Goal: Task Accomplishment & Management: Complete application form

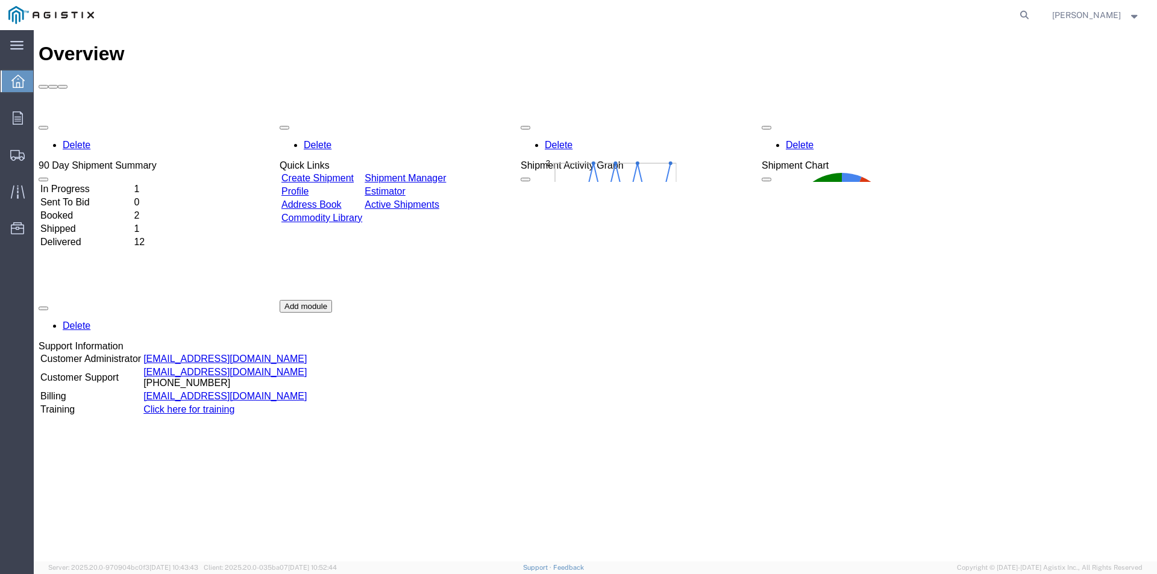
click at [349, 173] on link "Create Shipment" at bounding box center [317, 178] width 72 height 10
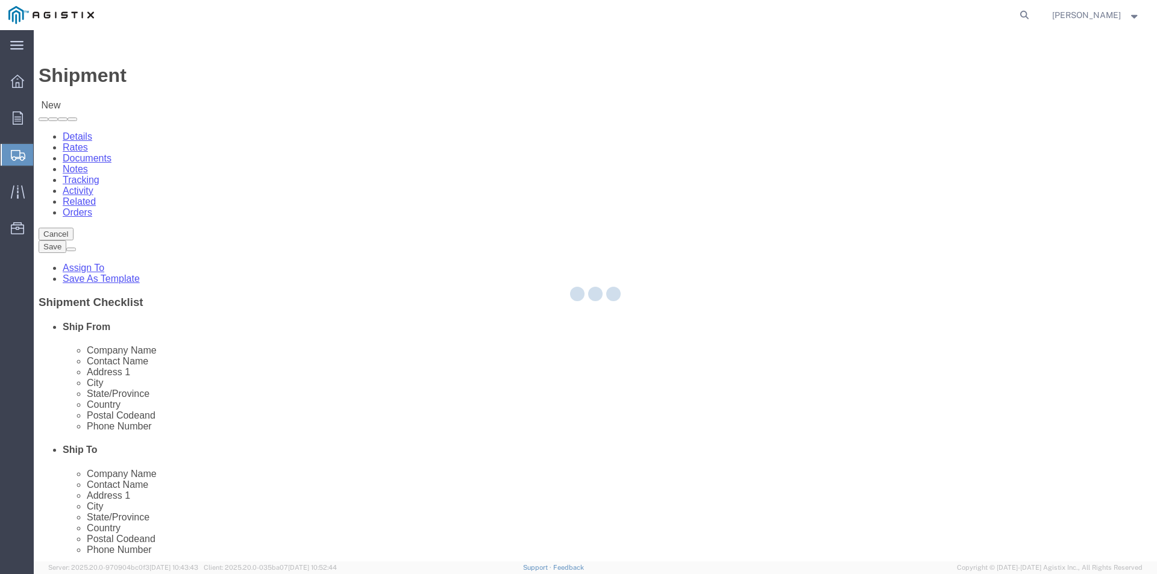
click at [242, 206] on div at bounding box center [595, 295] width 1123 height 531
select select
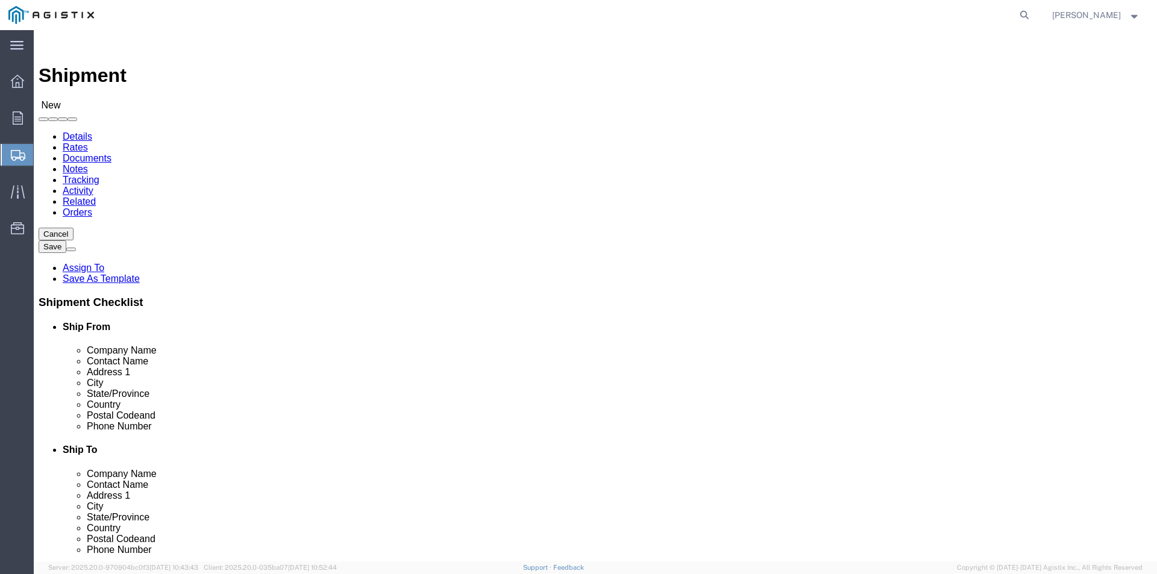
drag, startPoint x: 456, startPoint y: 209, endPoint x: 422, endPoint y: 179, distance: 45.2
click select "Select America Fujikura Ltd (AFL Global) PG&E"
select select "9596"
click select "Select America Fujikura Ltd (AFL Global) PG&E"
select select
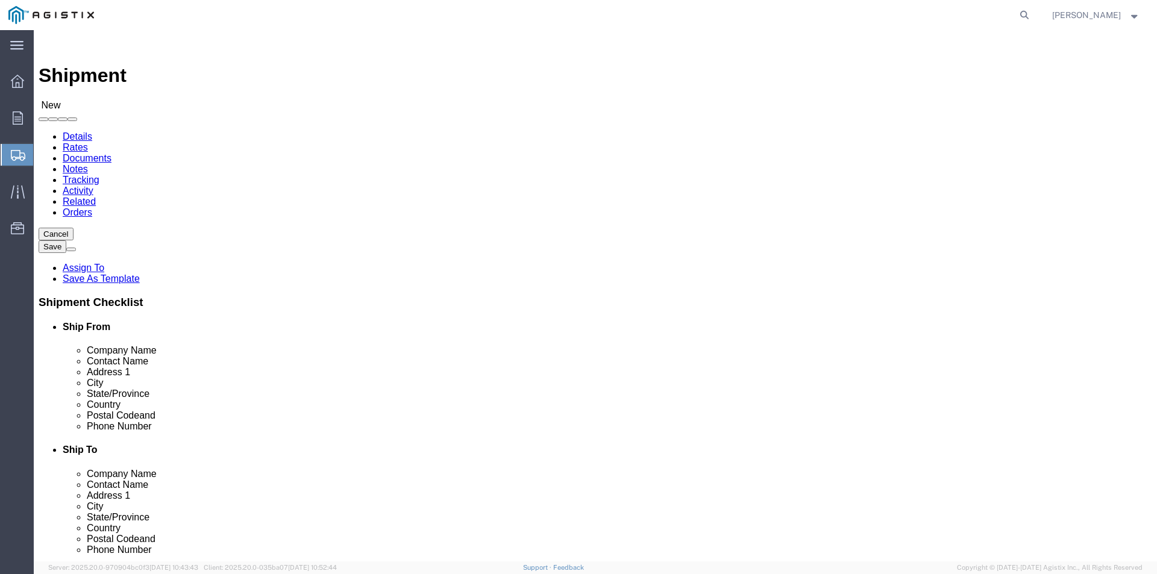
select select
select select "PURCHORD"
click select "Select All Others [GEOGRAPHIC_DATA] [GEOGRAPHIC_DATA] [GEOGRAPHIC_DATA] [GEOGRA…"
select select "19740"
click select "Select All Others [GEOGRAPHIC_DATA] [GEOGRAPHIC_DATA] [GEOGRAPHIC_DATA] [GEOGRA…"
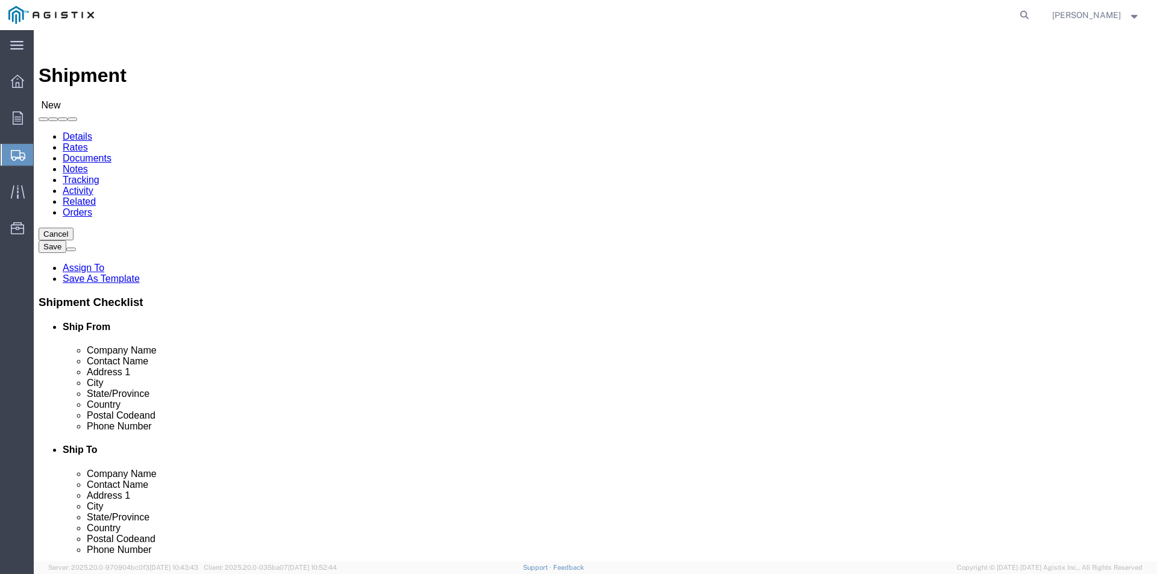
click input "text"
type input "afl"
click p "- AFL - ([PERSON_NAME]) [STREET_ADDRESS][PERSON_NAME]"
select select "SC"
type input "AFL"
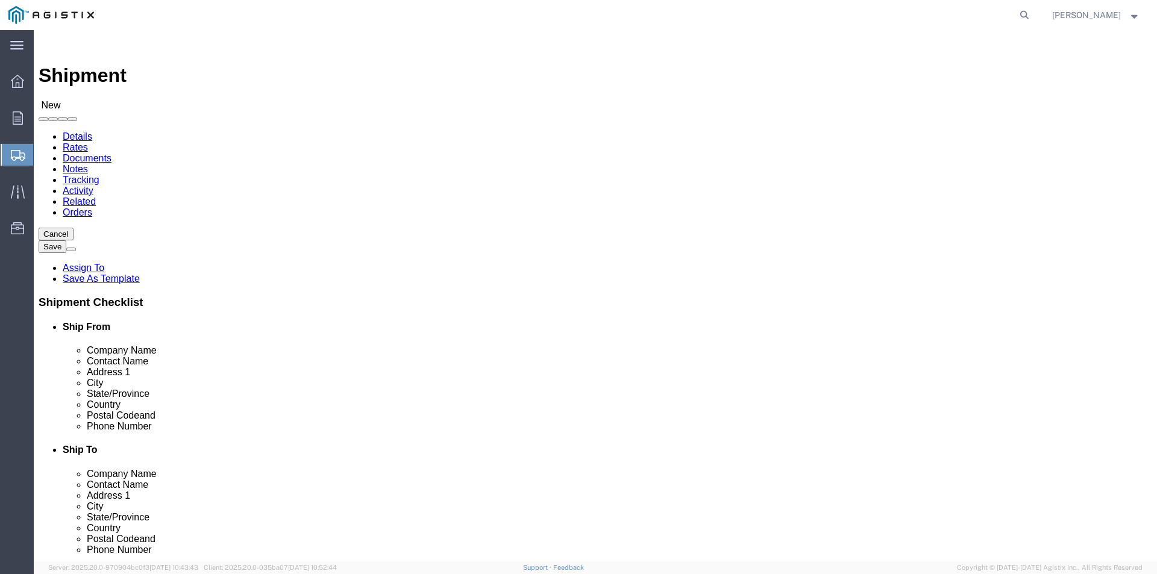
click input "text"
type input "H"
type input "[PERSON_NAME]"
click input "text"
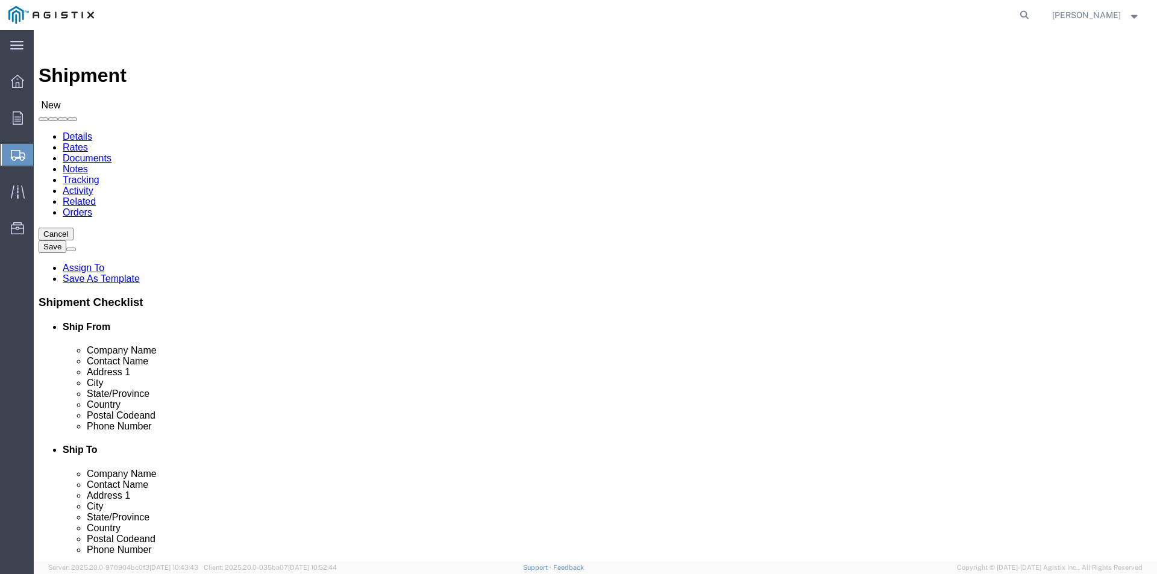
scroll to position [2048, 0]
select select "19740"
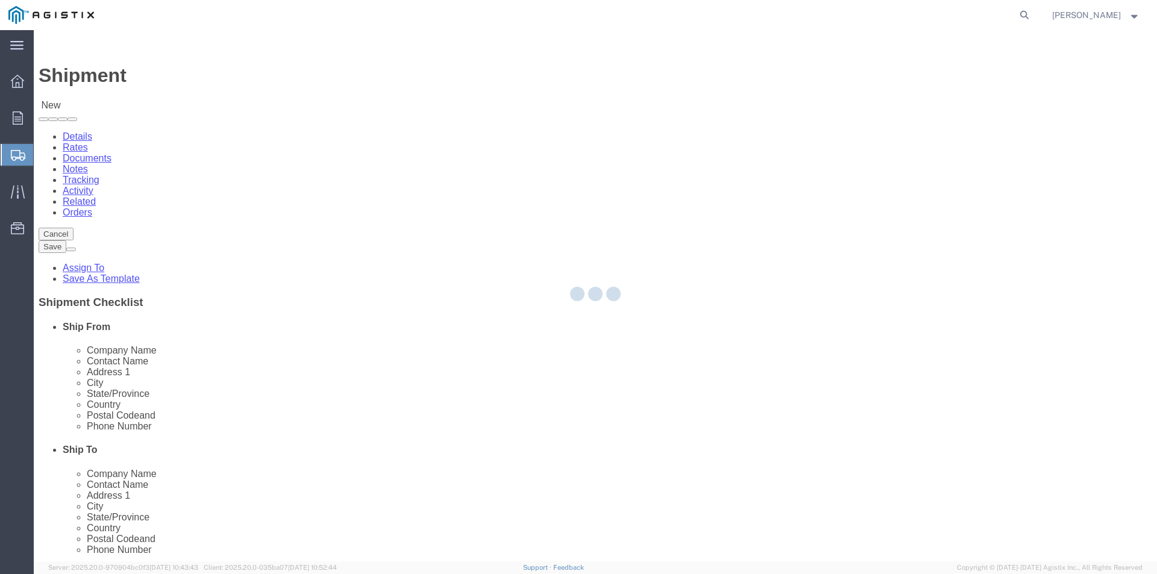
select select "CA"
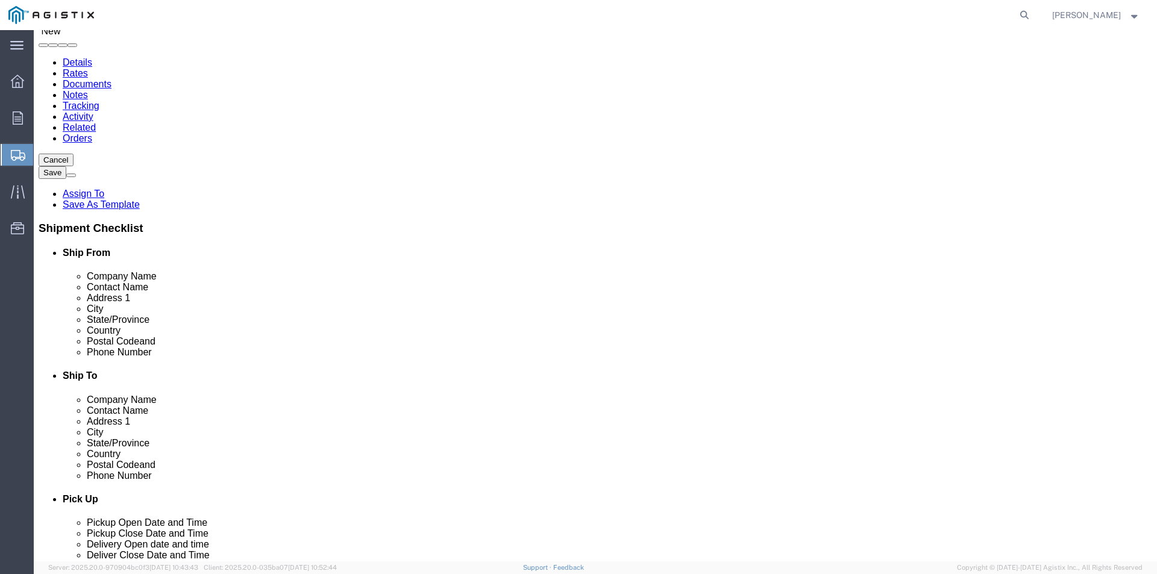
scroll to position [181, 0]
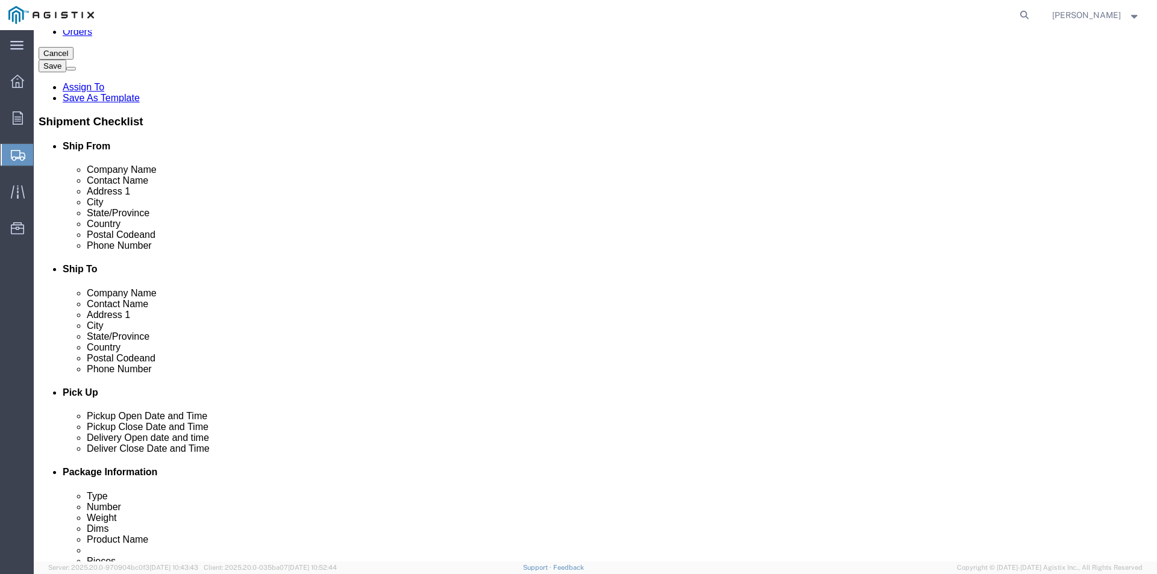
click input "text"
type input "[PERSON_NAME] FREMONT MATERIALS"
click input "text"
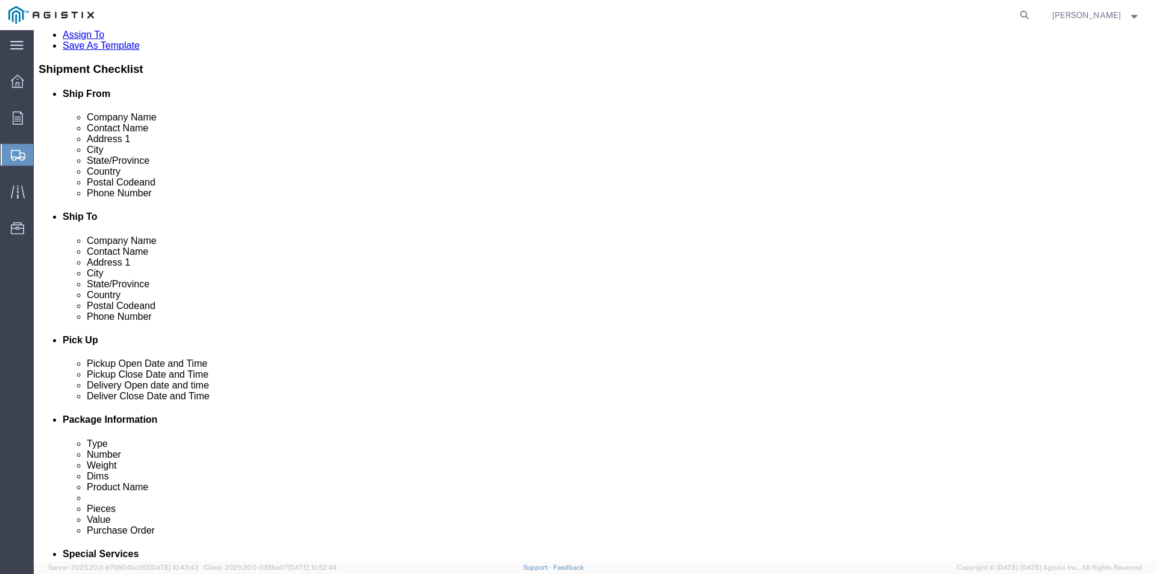
scroll to position [301, 0]
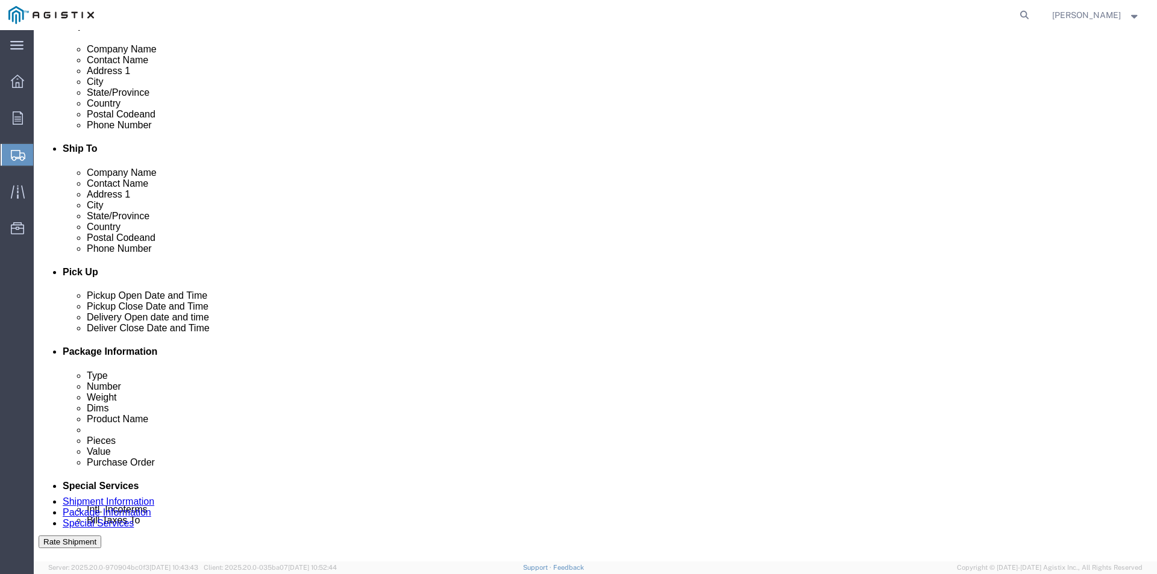
type input "[PHONE_NUMBER]"
click div "[DATE] 11:00 AM"
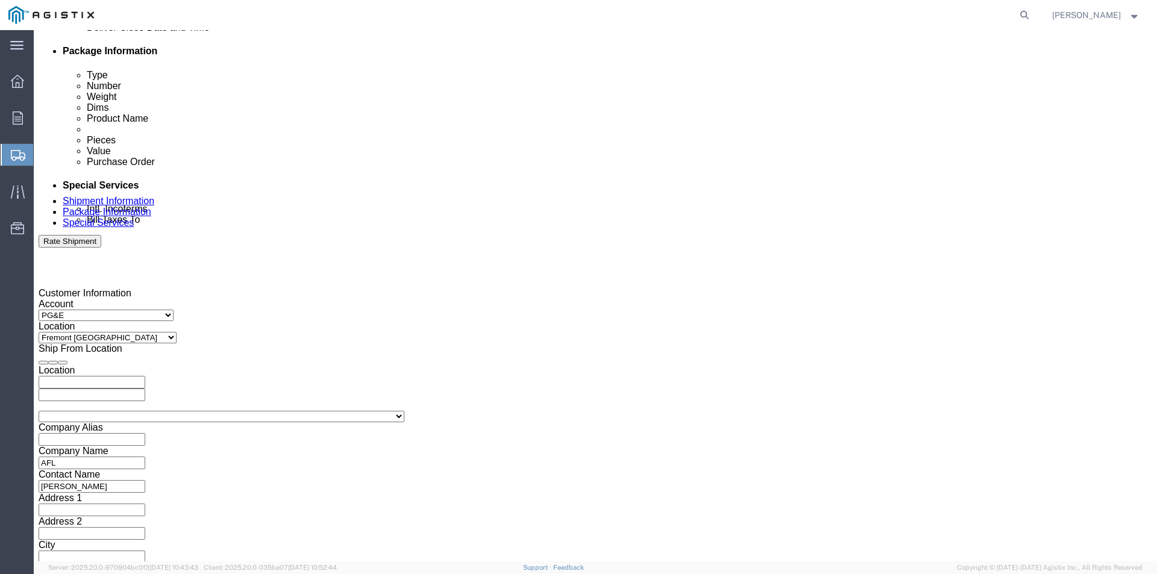
click button "Apply"
click input "text"
type input "2701207929"
click select "Select Account Type Activity ID Airline Appointment Number ASN Batch Request # …"
click div "References Add reference"
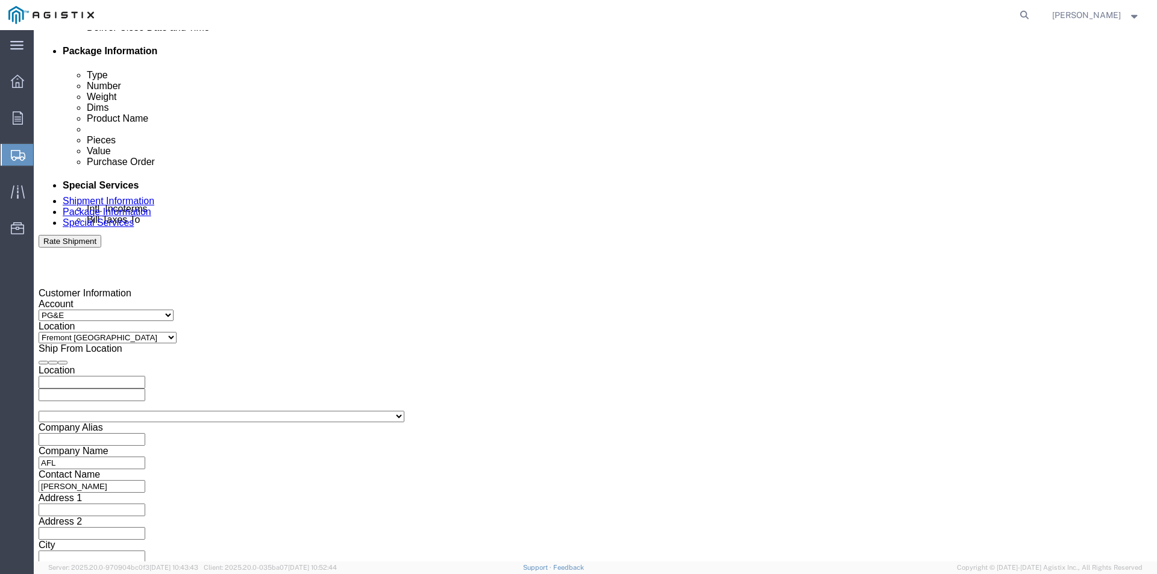
scroll to position [481, 0]
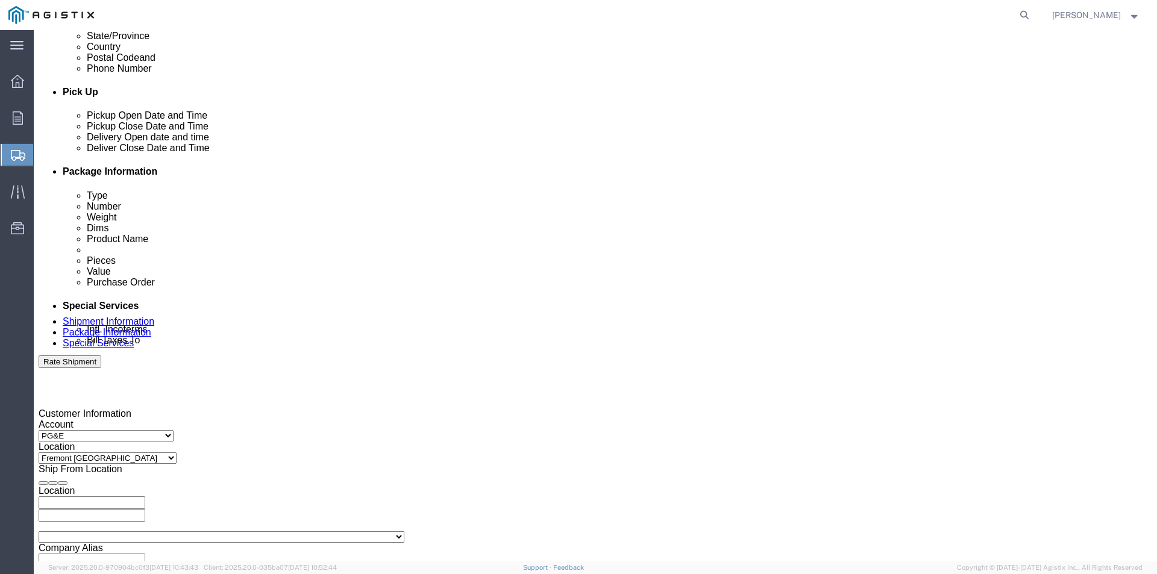
click div "[DATE] 12:00 PM"
click input "12:00 PM"
type input "04:00 PM"
click button "Apply"
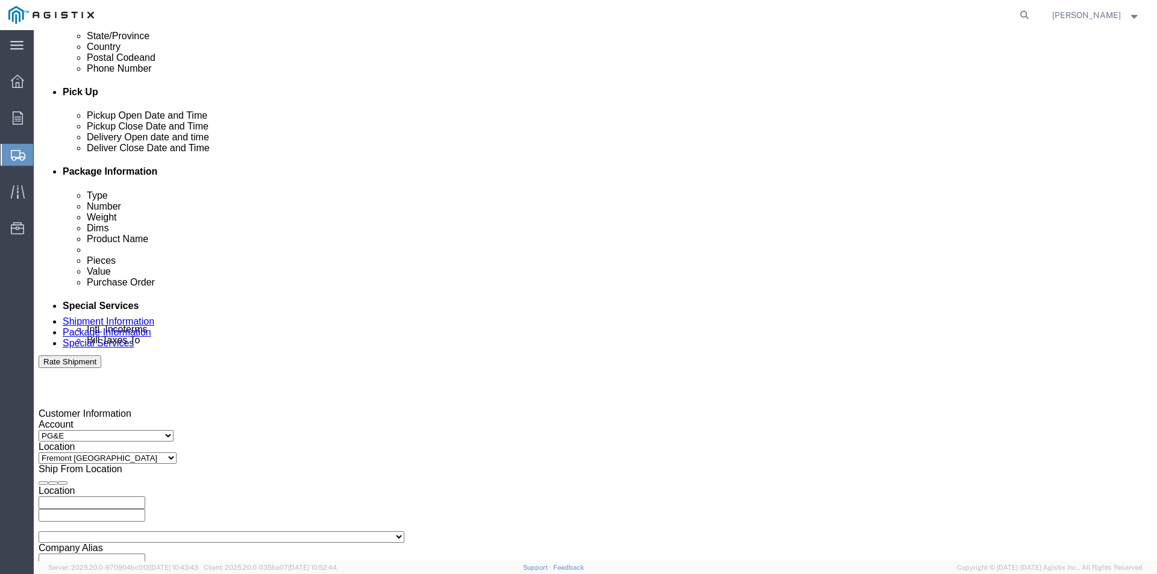
click div
click input "5:00 PM"
click input "11:00 PM"
type input "11:00 AM"
click button "Apply"
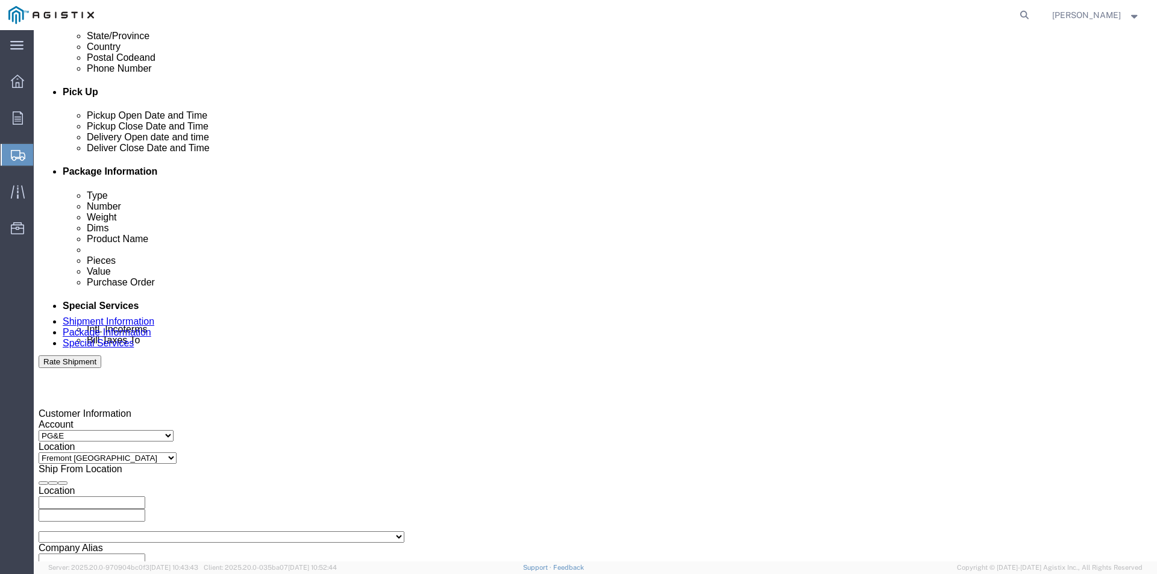
click div
type input "4:00 PM"
click button "Apply"
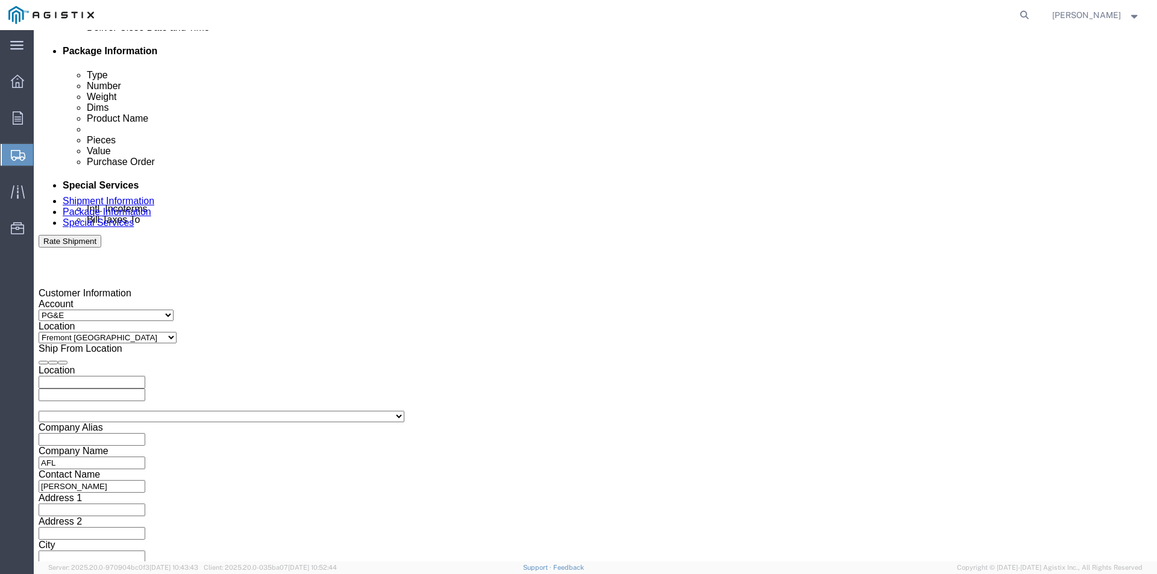
click button "Continue"
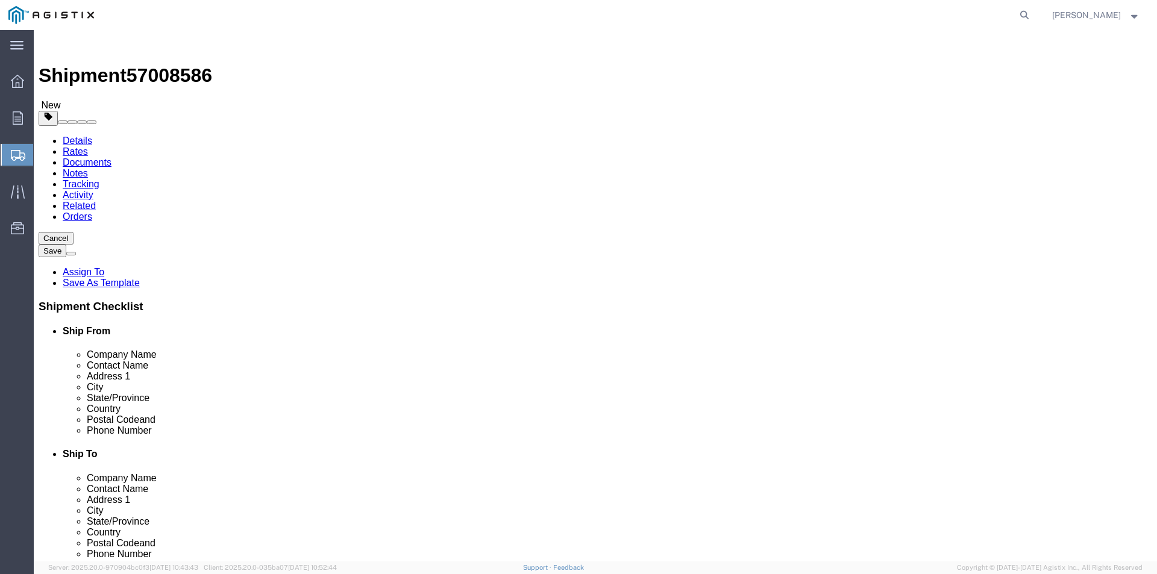
click select "Select Bulk Bundle(s) Cardboard Box(es) Carton(s) Crate(s) Drum(s) (Fiberboard)…"
select select "PONS"
click select "Select Bulk Bundle(s) Cardboard Box(es) Carton(s) Crate(s) Drum(s) (Fiberboard)…"
click input "text"
type input "1"
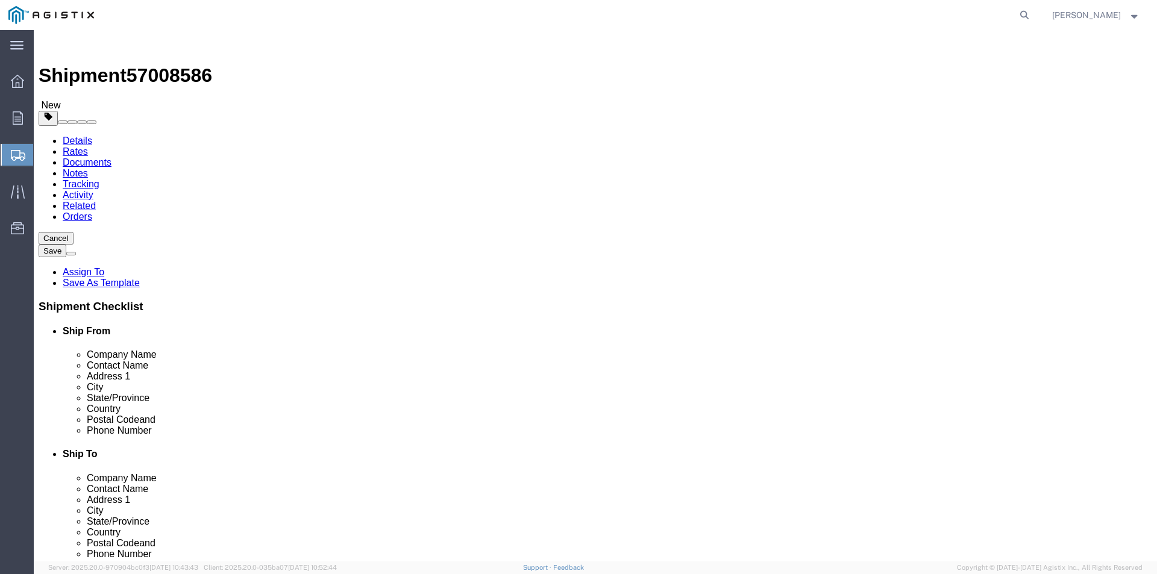
click input "text"
type input "44"
click input "text"
type input "58"
click input "text"
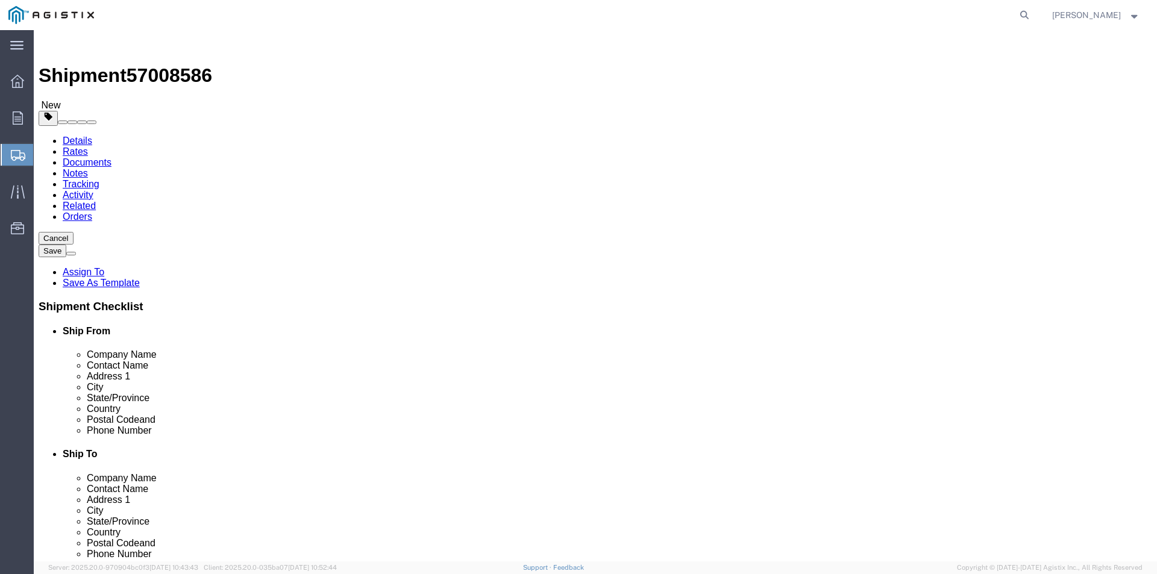
type input "52"
click input "0.00"
type input "0"
type input "1300.00"
click span
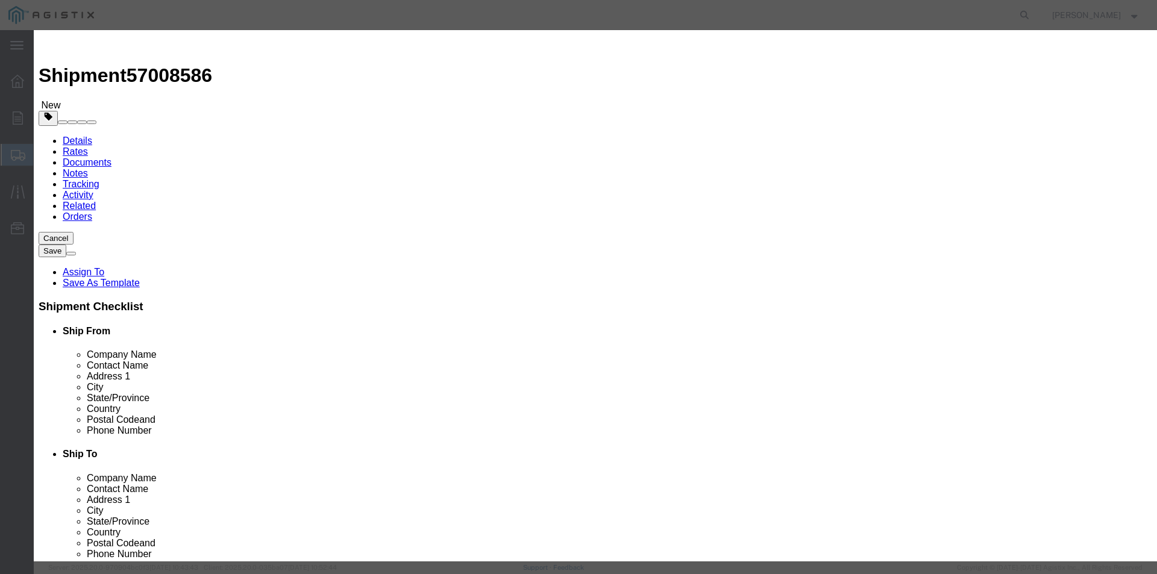
click input "0"
type input "1"
click input "text"
type input "12,998.00"
click select "Select 50 55 60 65 70 85 92.5 100 125 175 250 300 400"
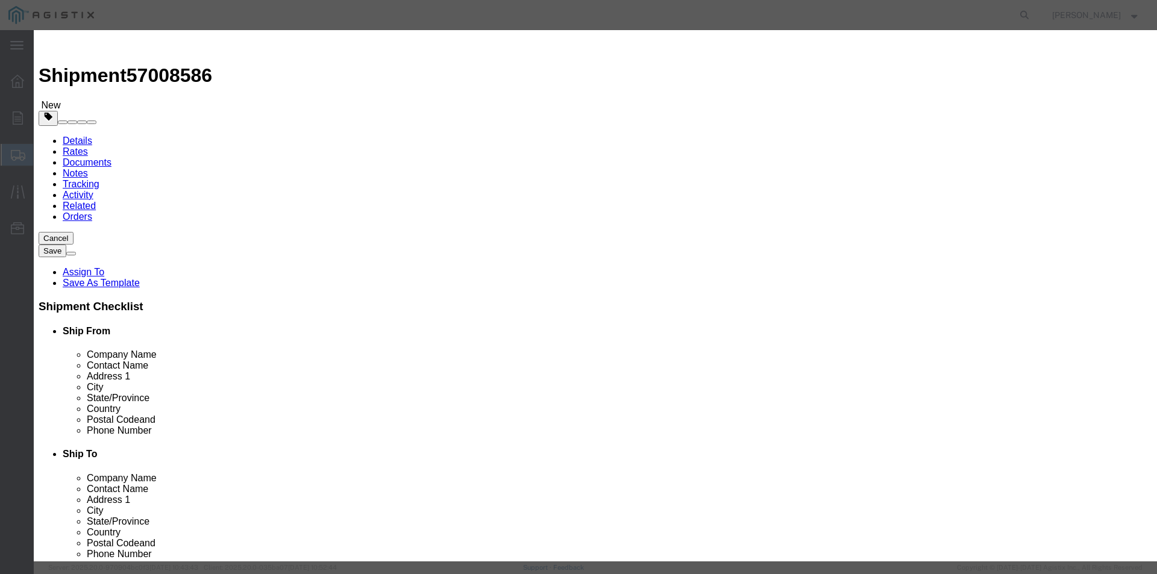
select select "85"
click select "Select 50 55 60 65 70 85 92.5 100 125 175 250 300 400"
click button "Save & Close"
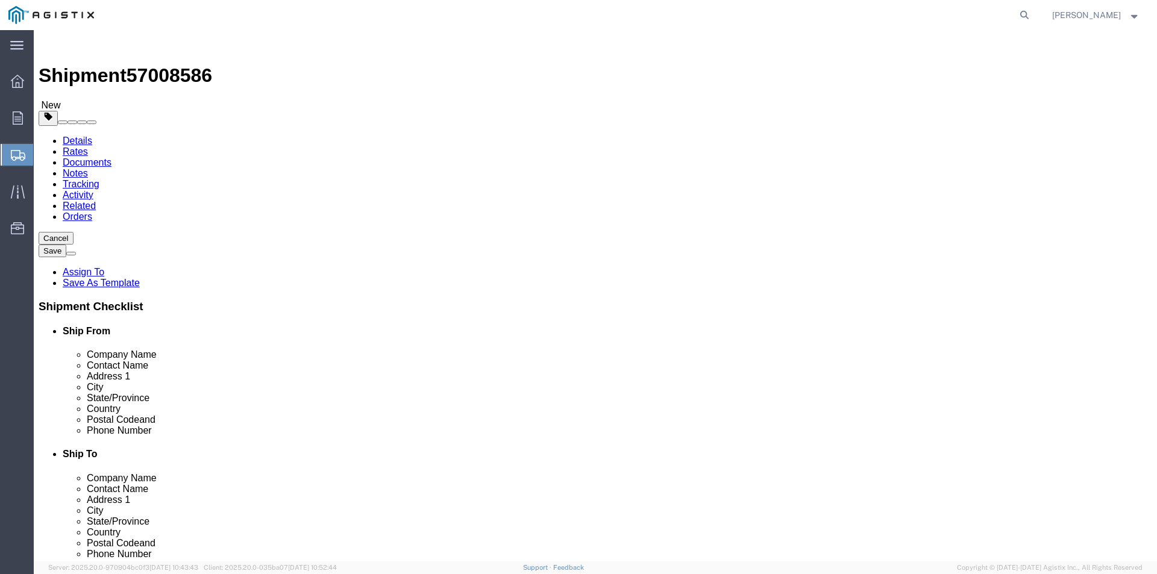
click button "Continue"
click button "Rate Shipment"
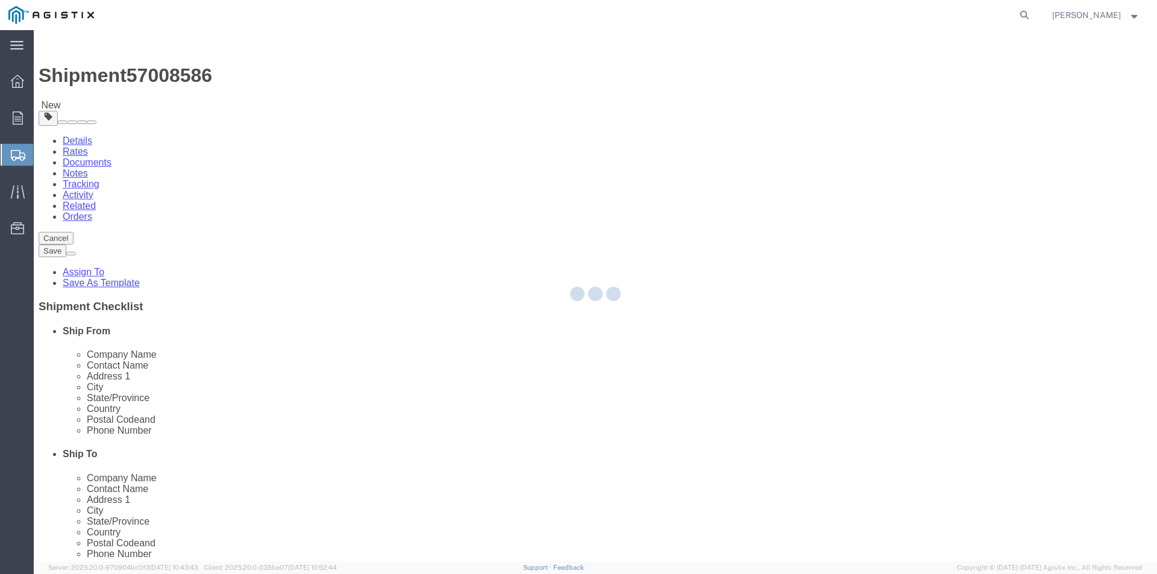
select select "PONS"
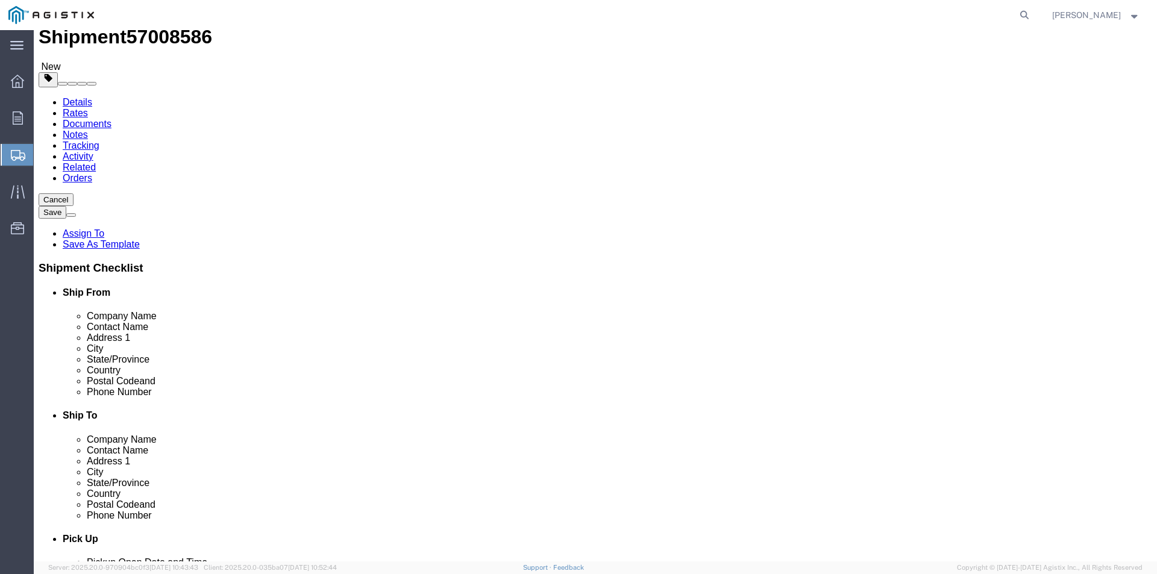
scroll to position [60, 0]
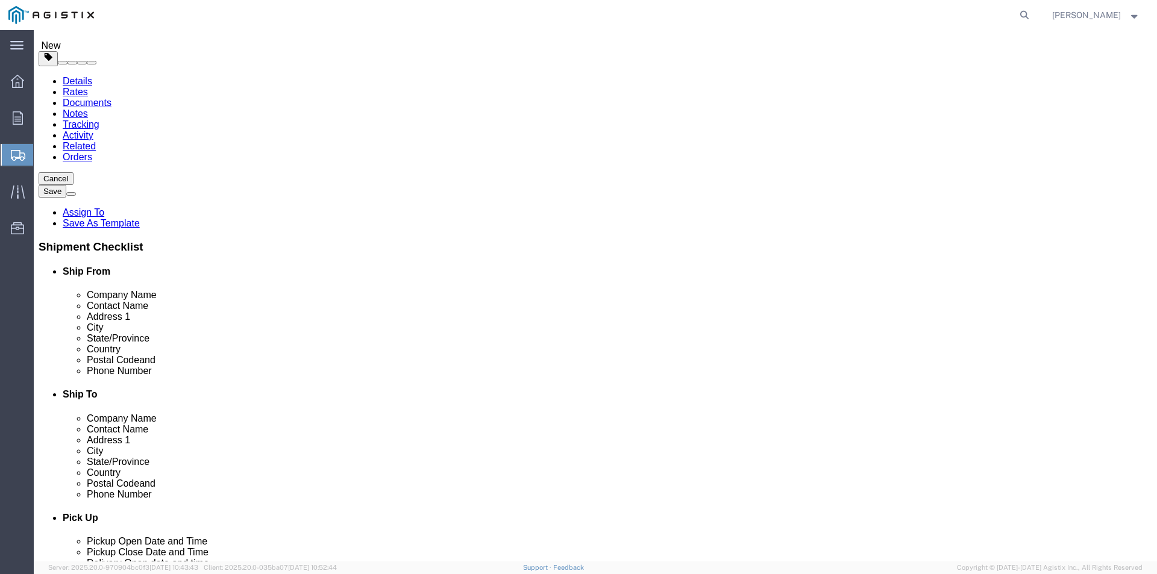
click dd "12998.00 USD"
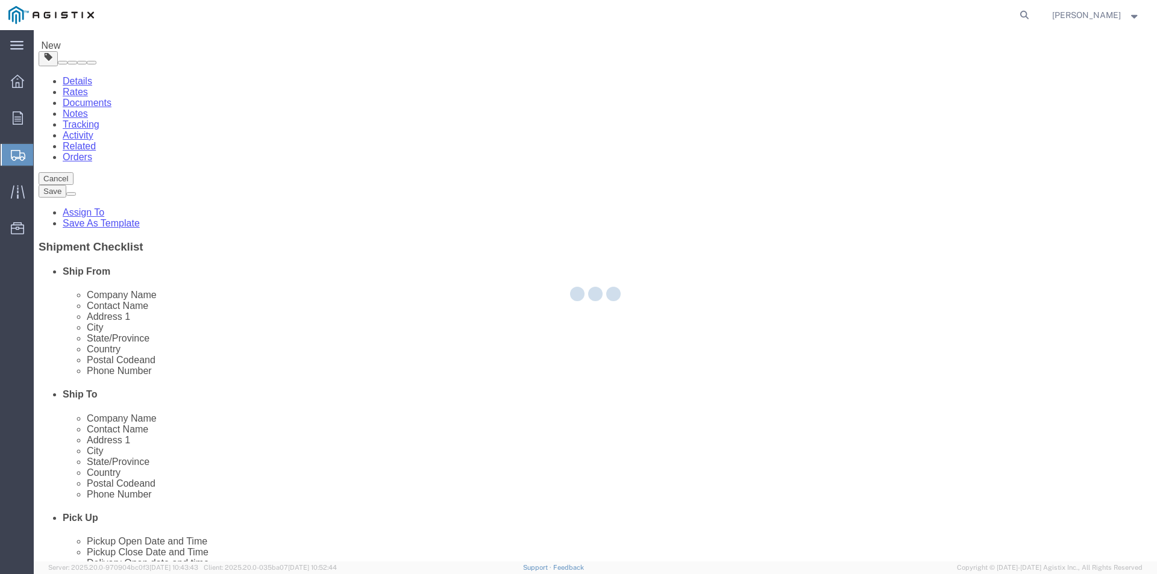
scroll to position [10, 0]
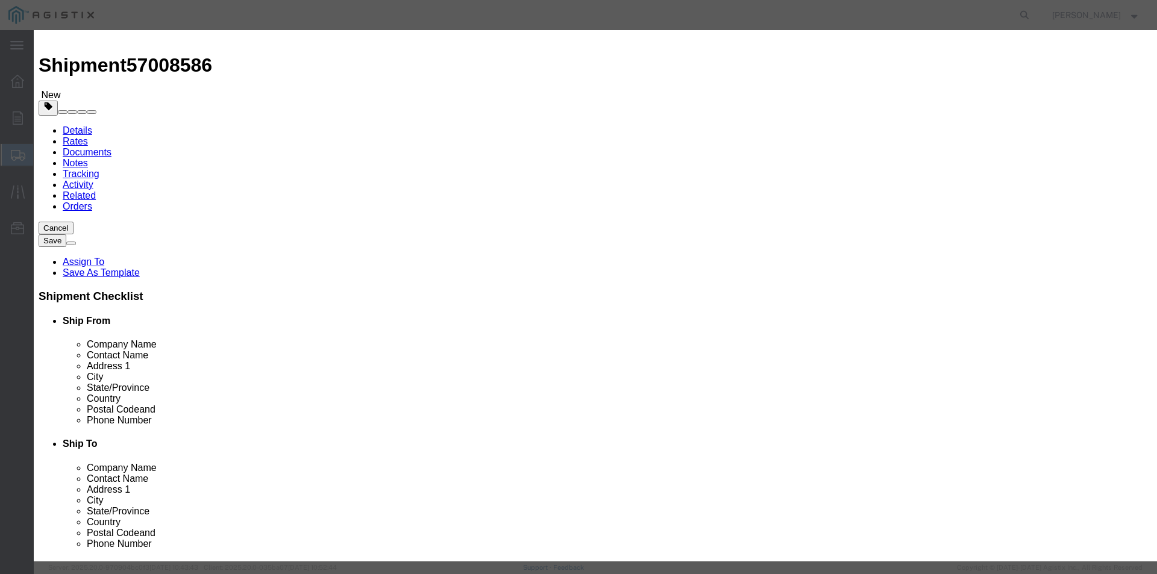
click input "12998.00"
type input "12,998.00"
click div "Commodity library"
click input "text"
type input "FIBER OPTIC CABLE"
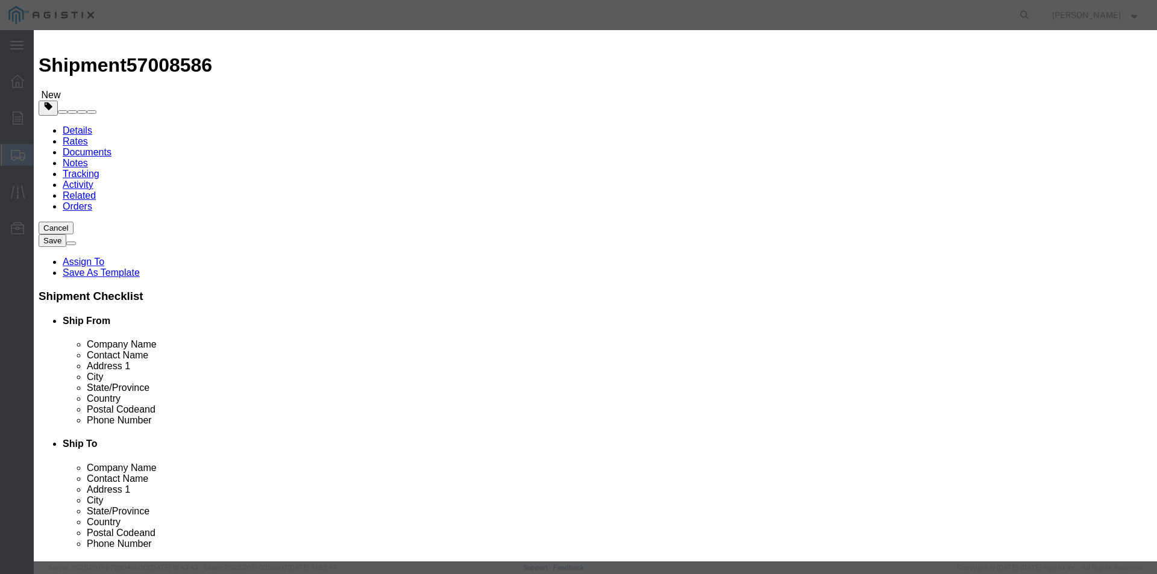
click button "Save & Close"
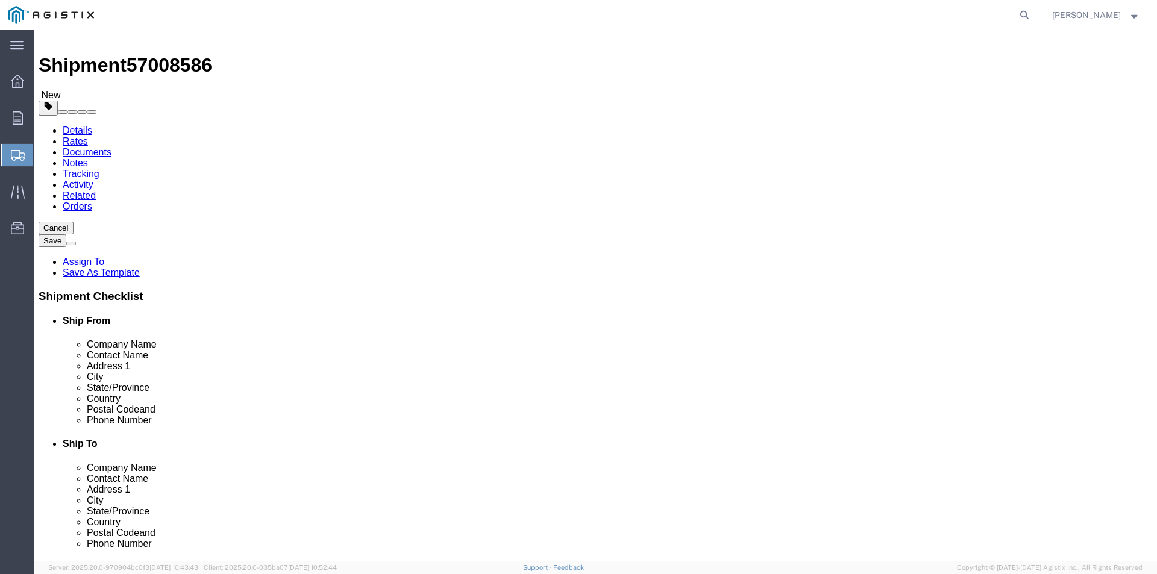
scroll to position [9, 0]
click button "Rate Shipment"
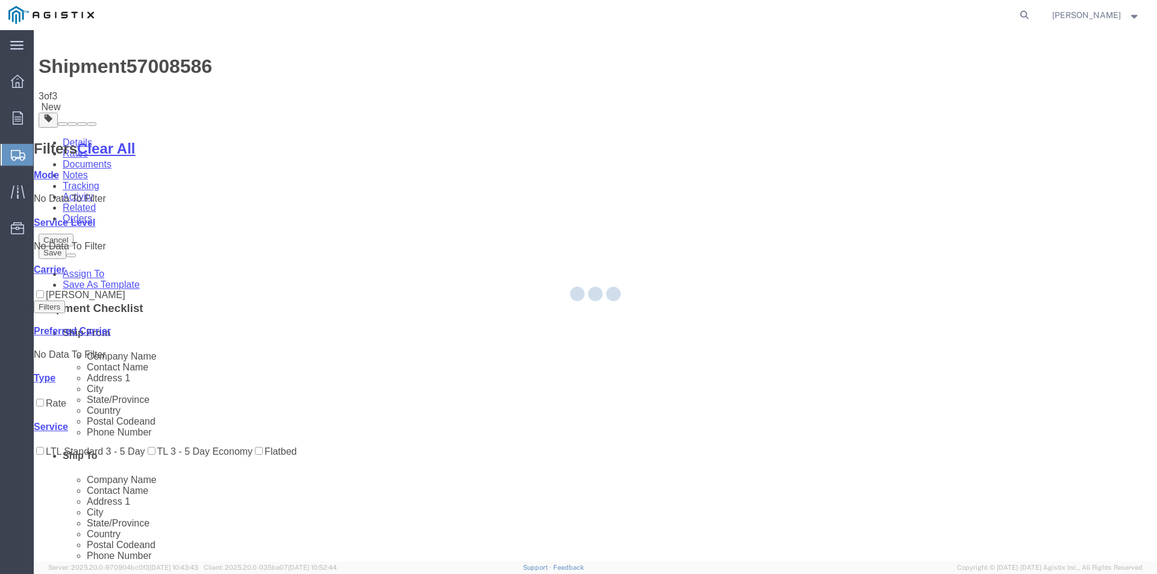
scroll to position [0, 0]
